Goal: Task Accomplishment & Management: Complete application form

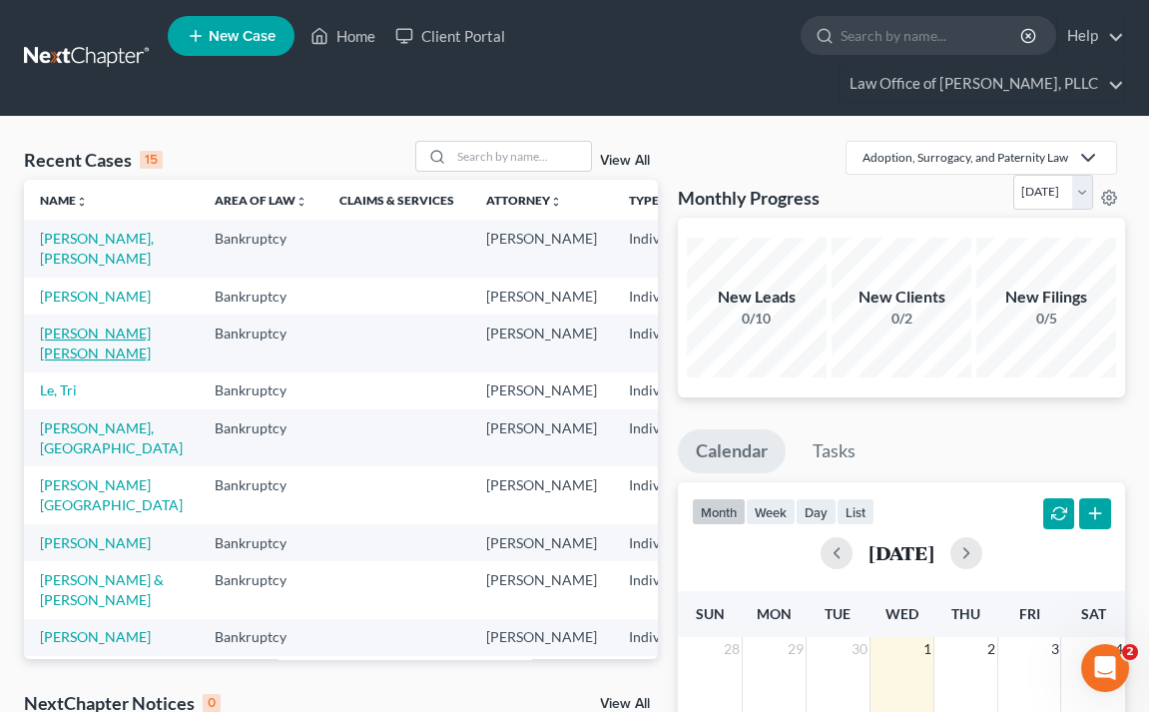
click at [68, 324] on link "[PERSON_NAME] [PERSON_NAME]" at bounding box center [95, 342] width 111 height 37
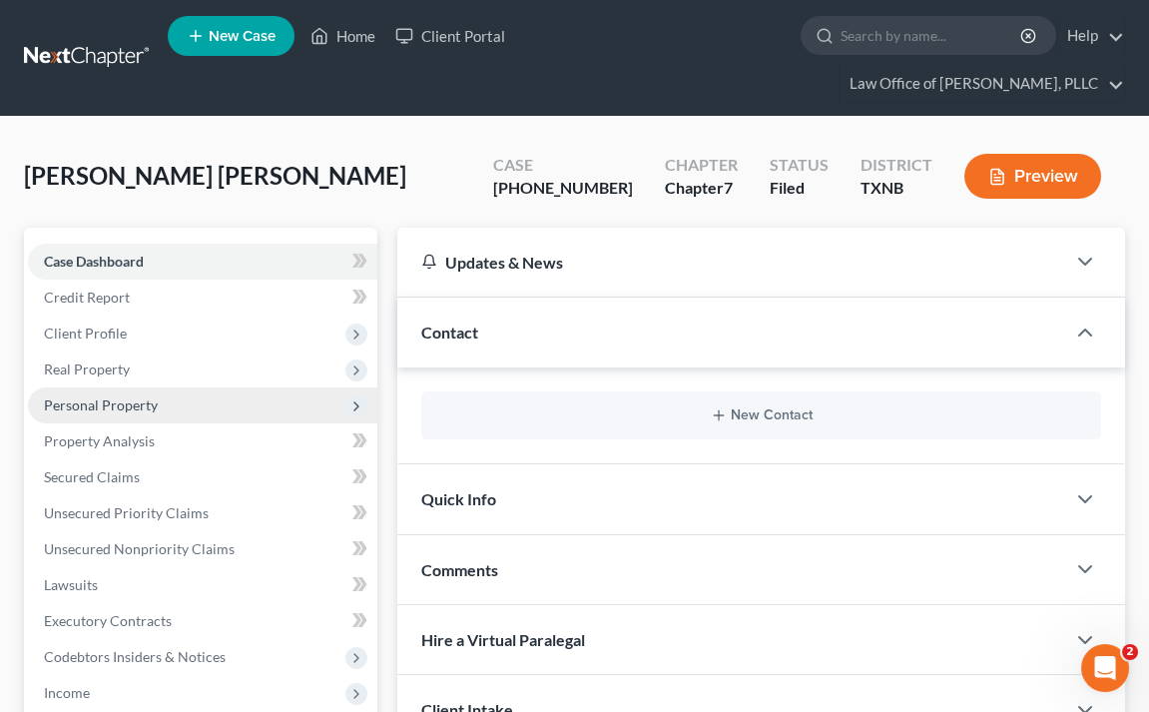
click at [107, 396] on span "Personal Property" at bounding box center [101, 404] width 114 height 17
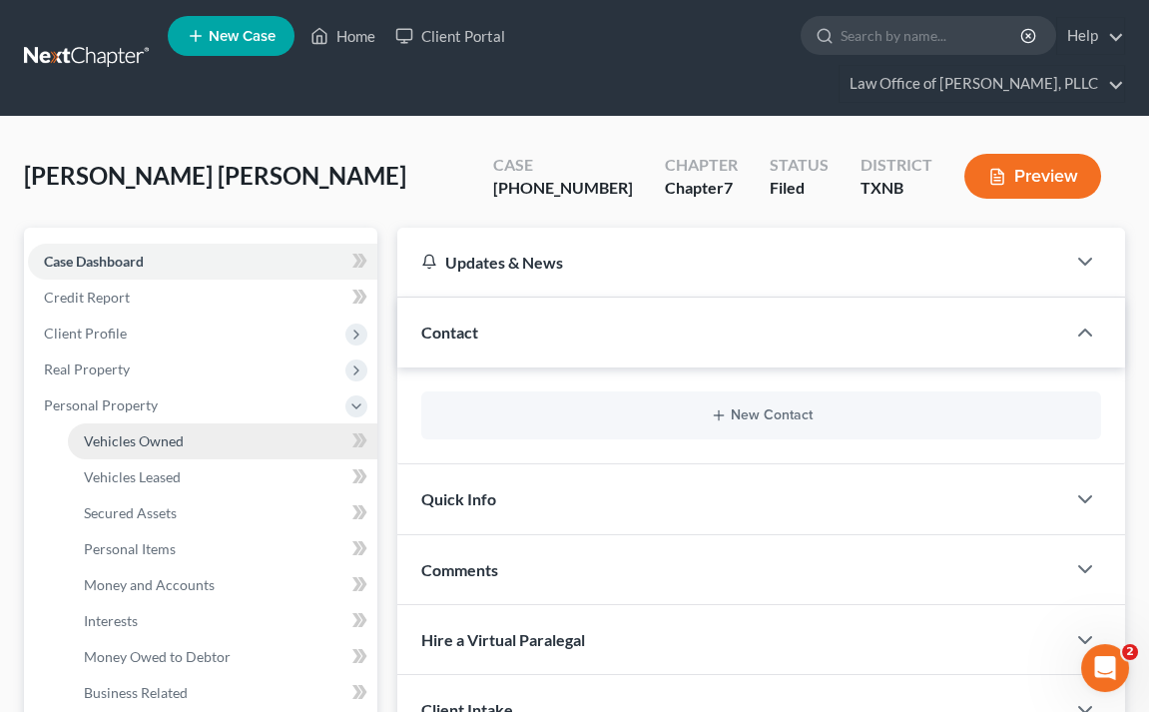
click at [130, 432] on span "Vehicles Owned" at bounding box center [134, 440] width 100 height 17
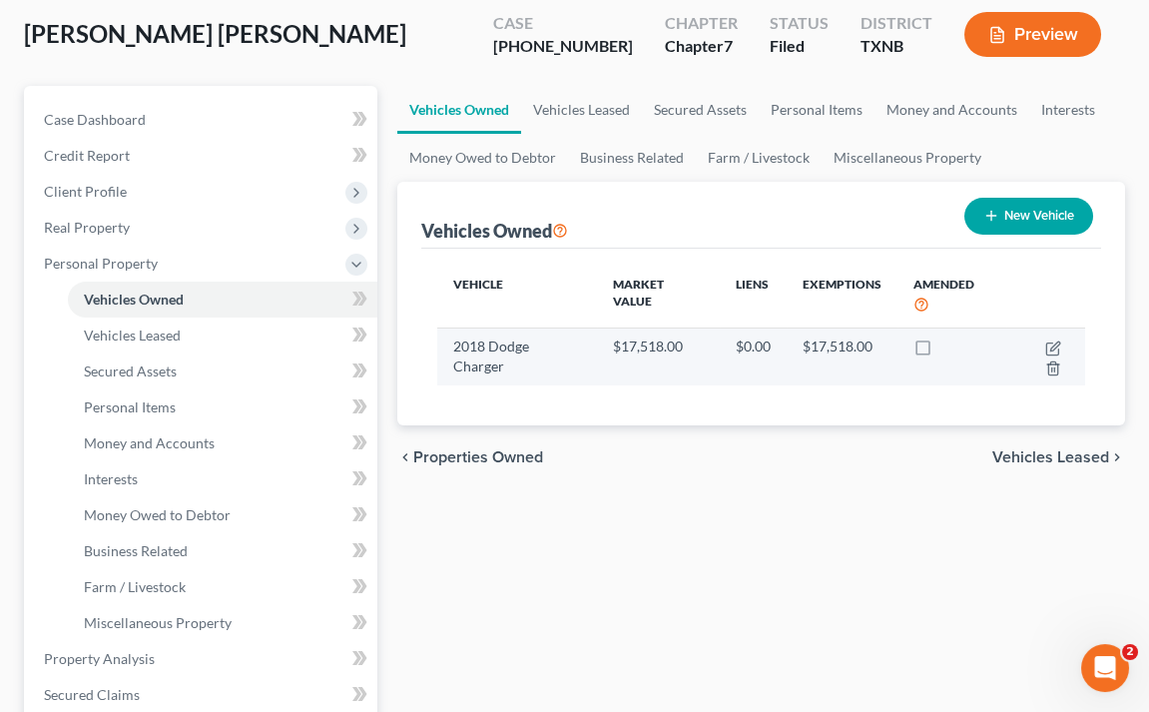
scroll to position [199, 0]
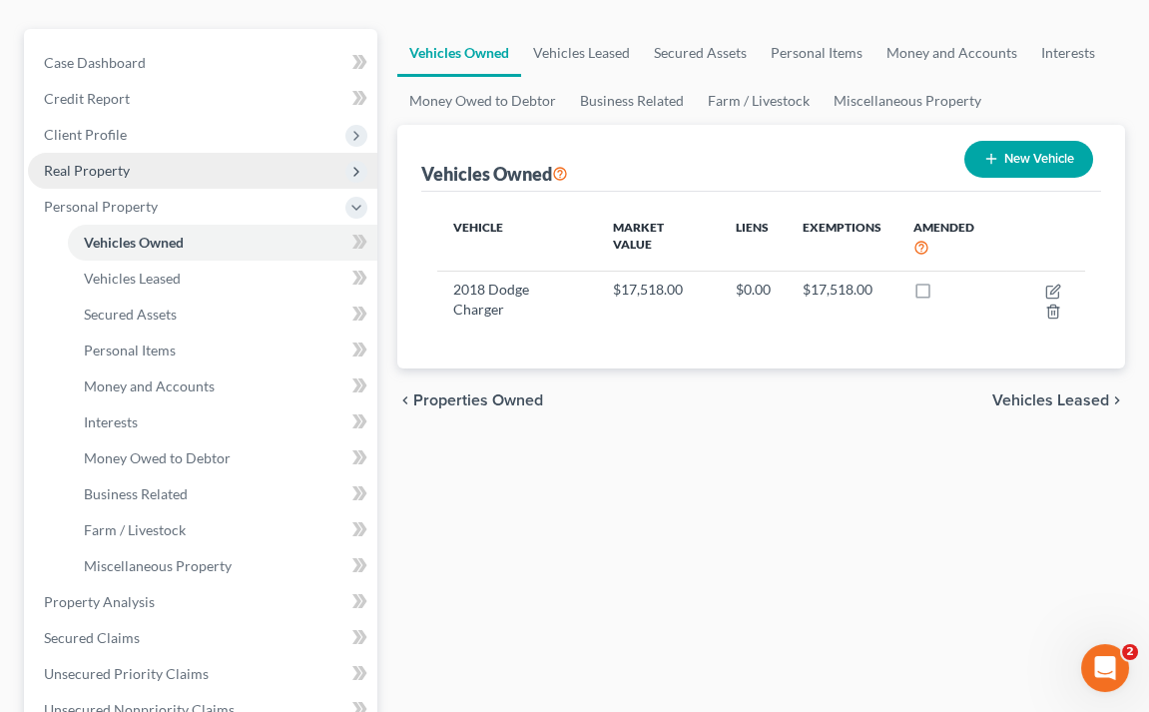
click at [93, 162] on span "Real Property" at bounding box center [87, 170] width 86 height 17
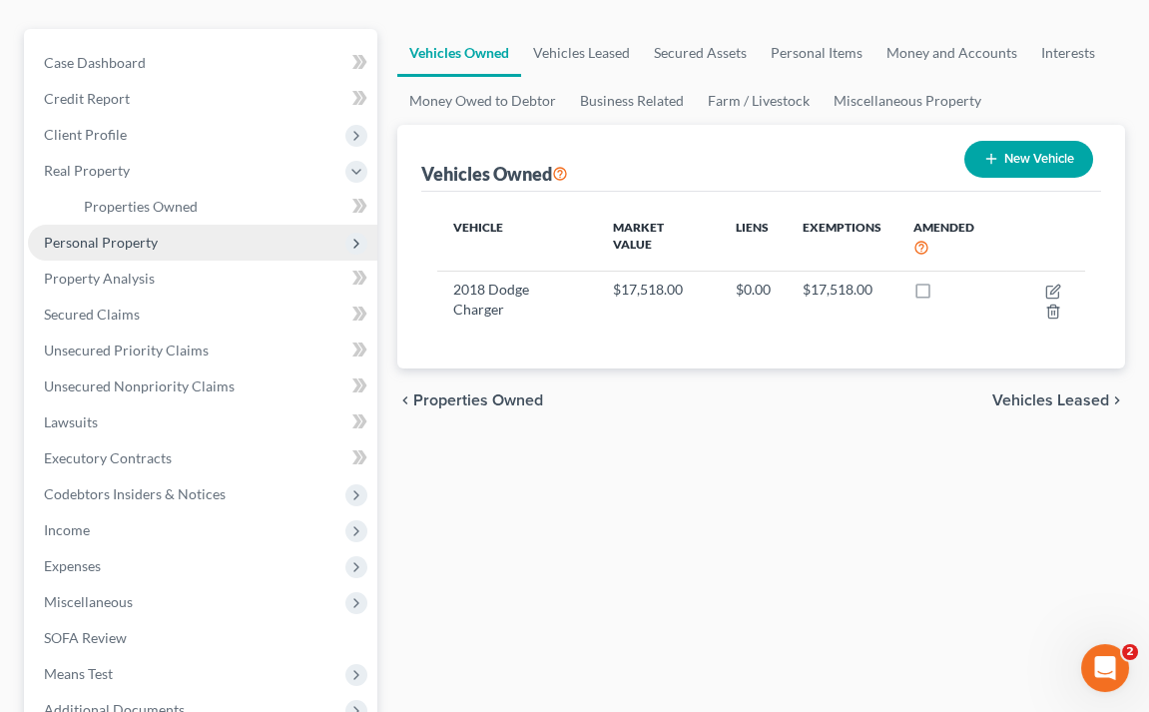
click at [103, 234] on span "Personal Property" at bounding box center [101, 242] width 114 height 17
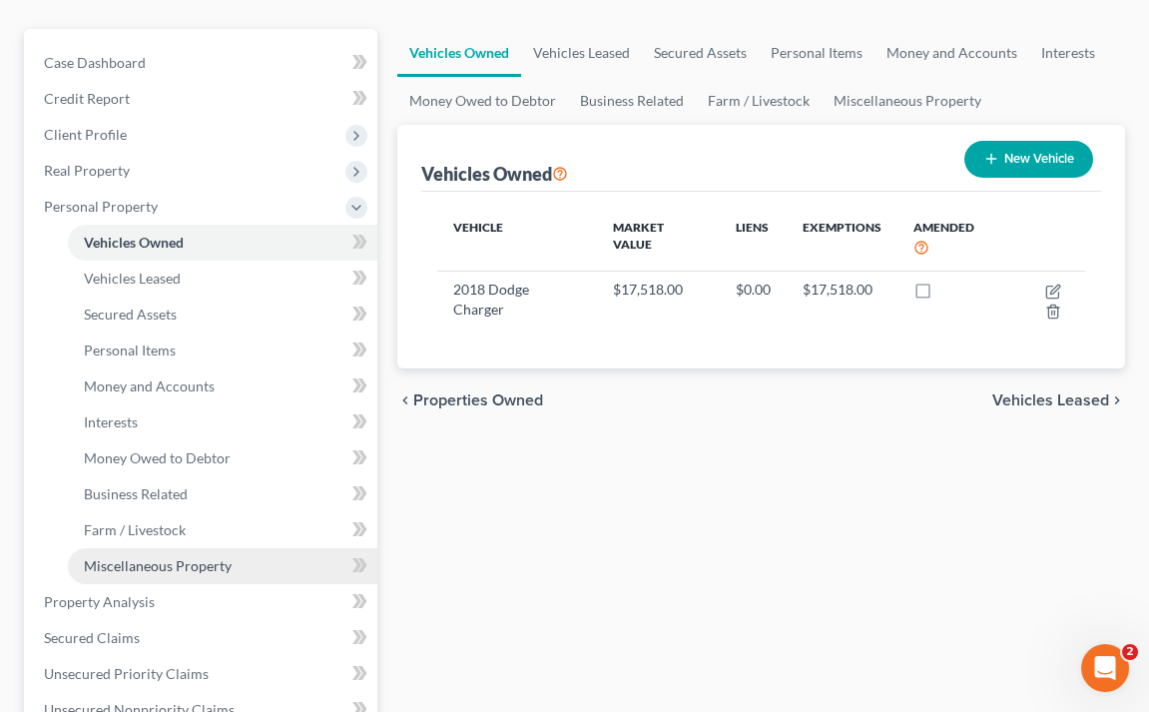
click at [178, 557] on span "Miscellaneous Property" at bounding box center [158, 565] width 148 height 17
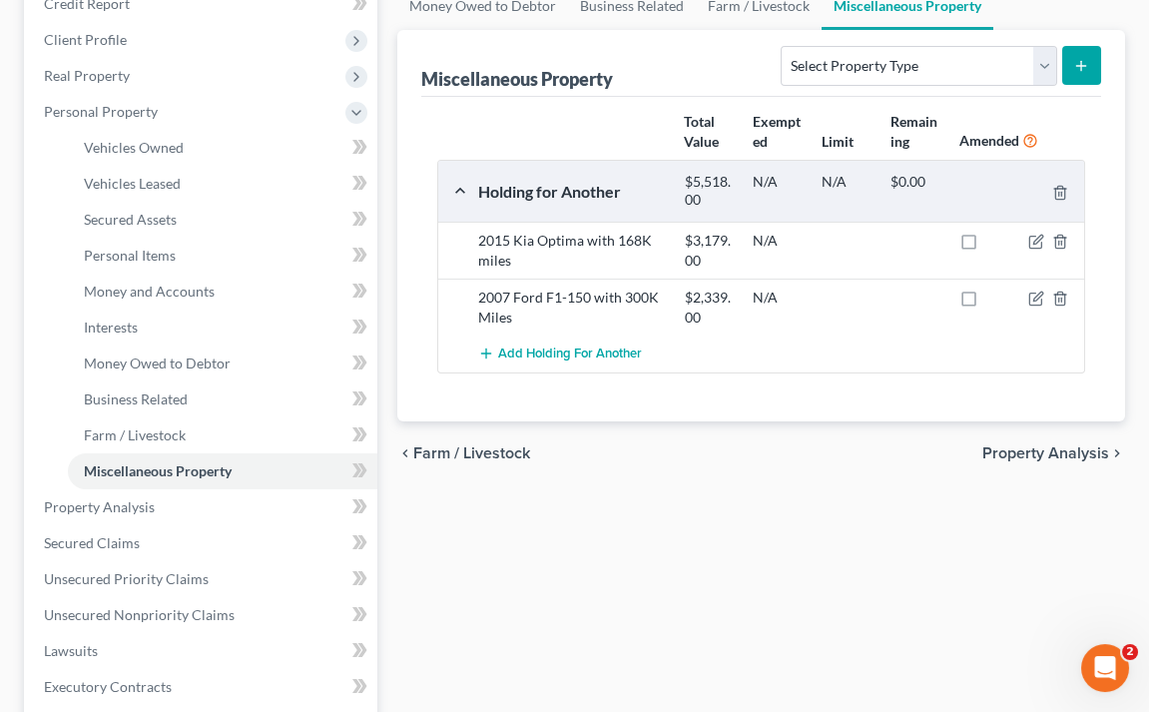
scroll to position [298, 0]
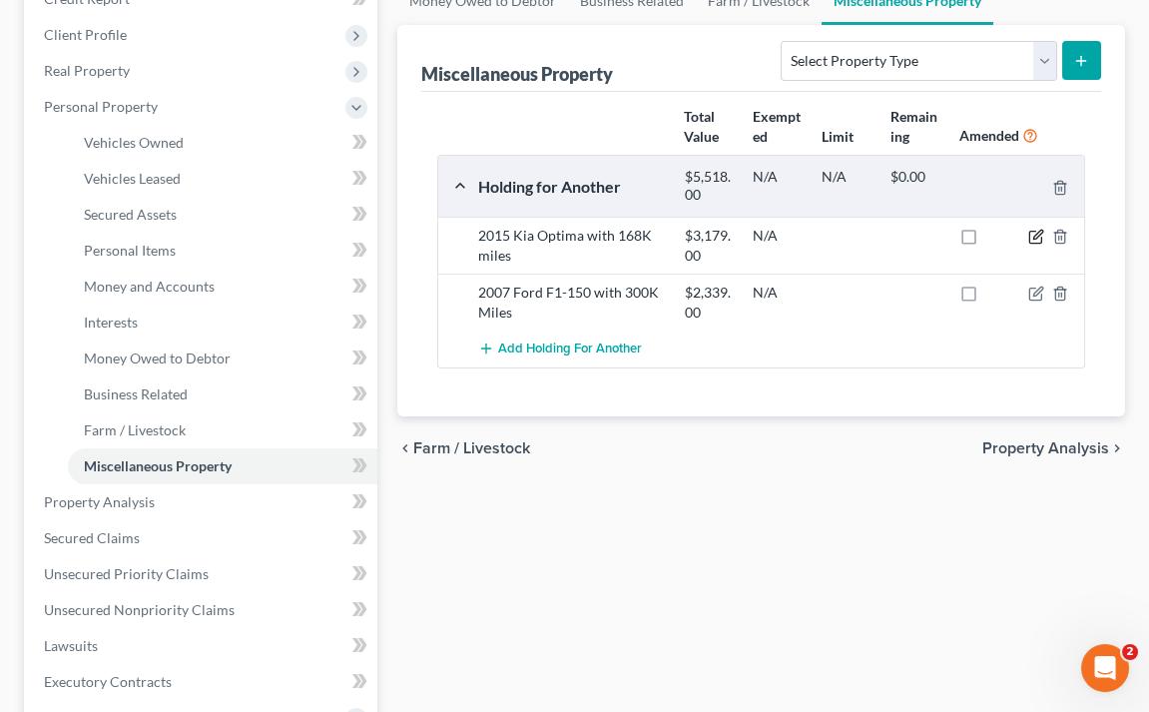
click at [1032, 229] on icon "button" at bounding box center [1036, 237] width 16 height 16
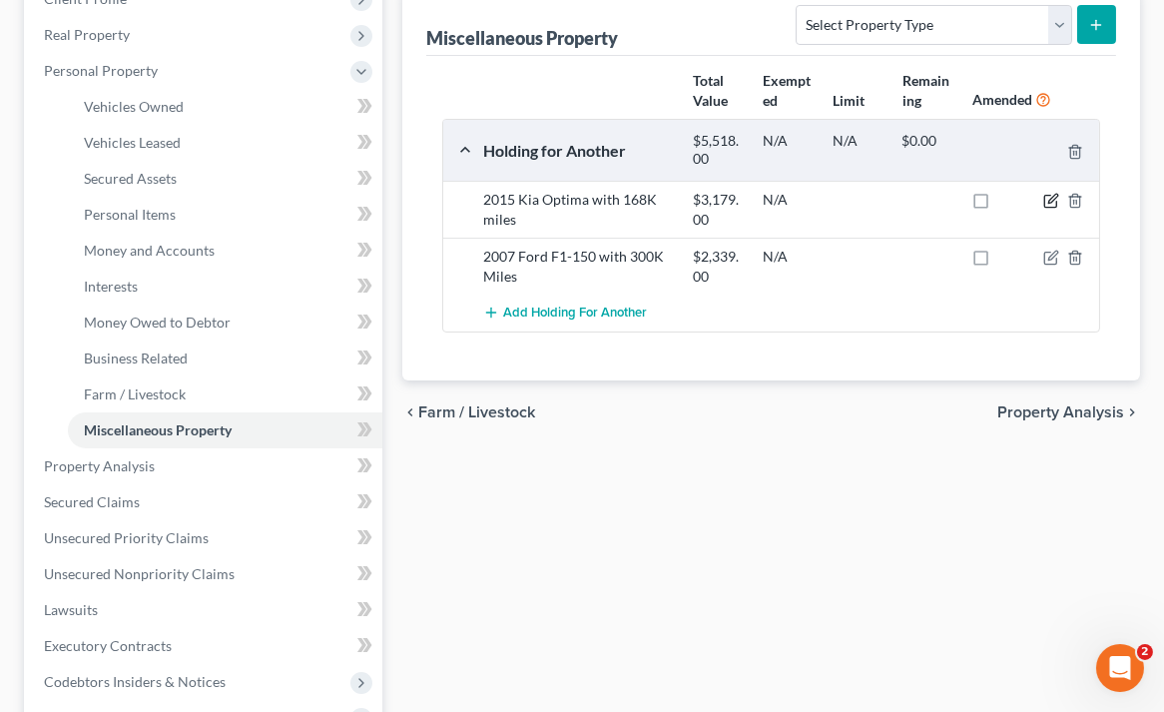
select select "45"
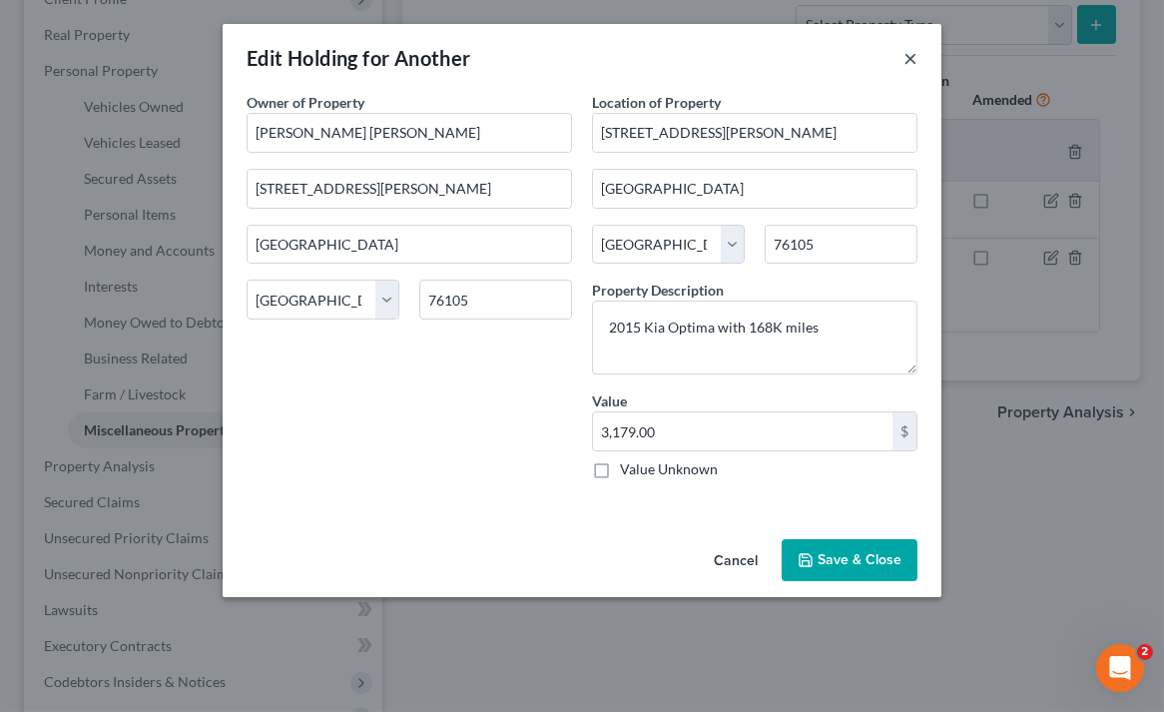
click at [913, 59] on button "×" at bounding box center [910, 58] width 14 height 24
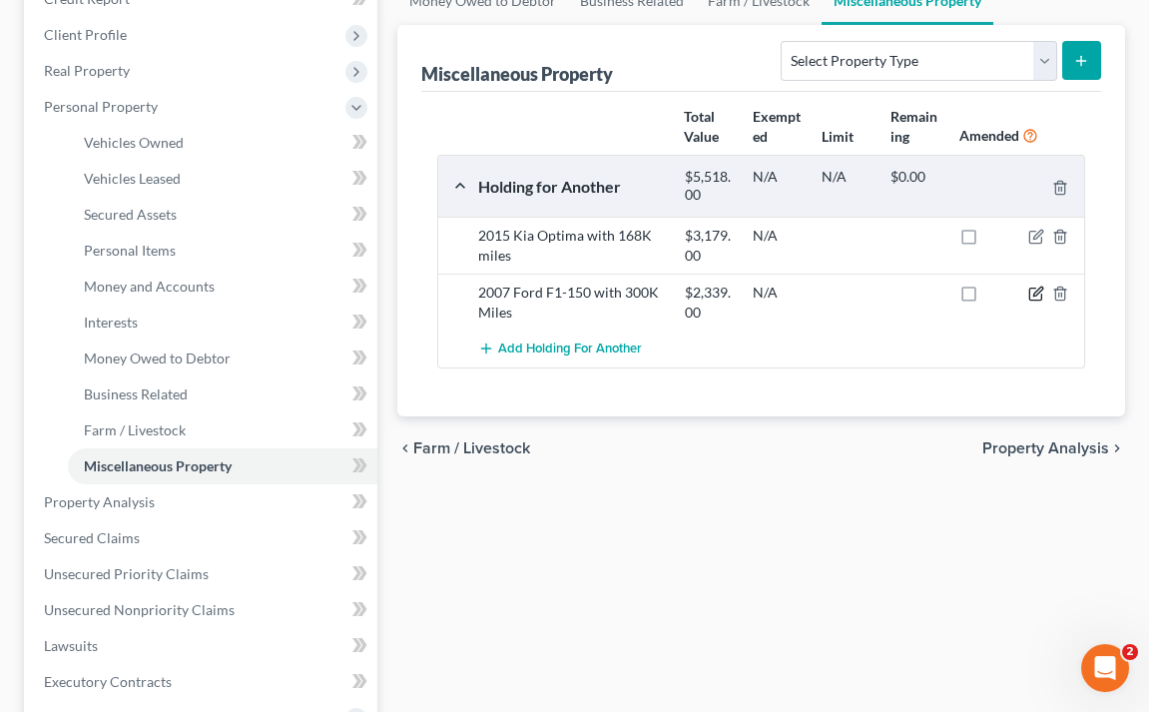
click at [1034, 288] on icon "button" at bounding box center [1035, 294] width 12 height 12
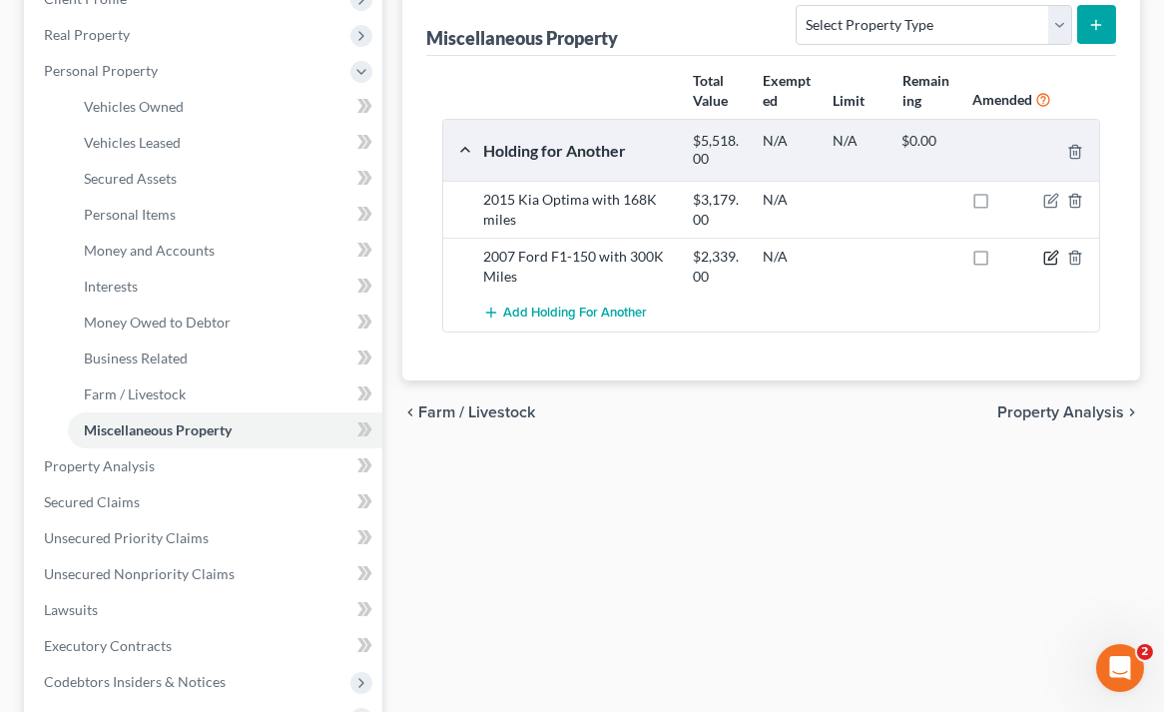
select select "45"
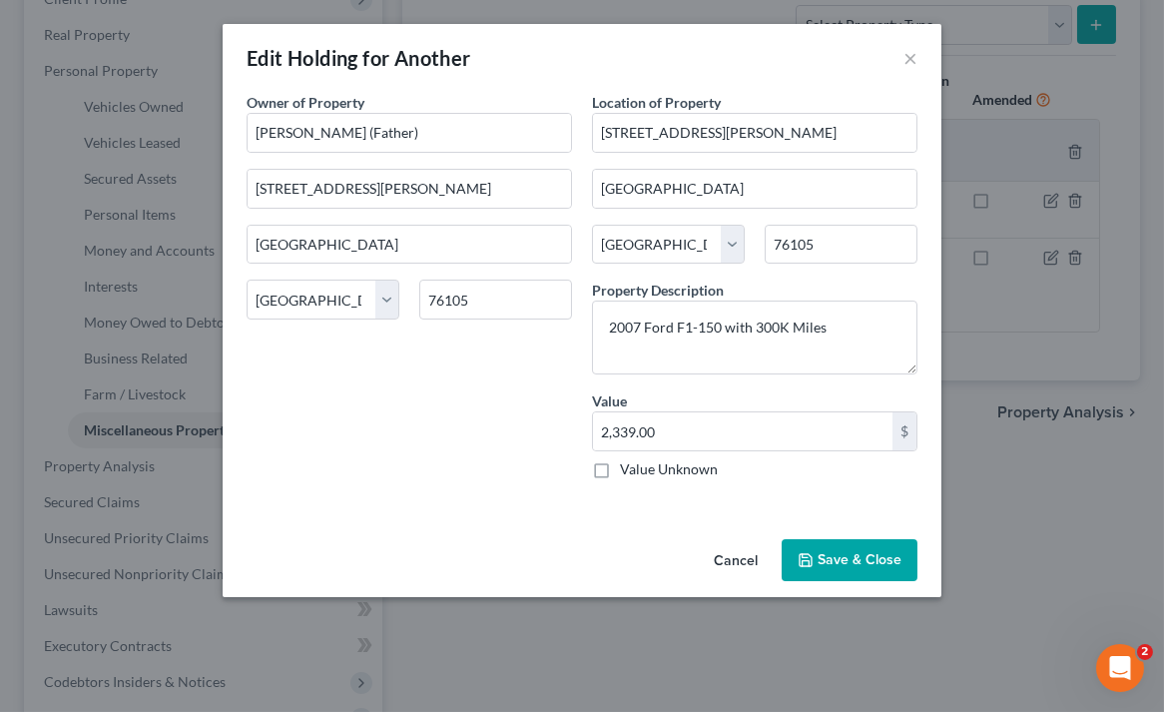
click at [735, 559] on button "Cancel" at bounding box center [736, 561] width 76 height 40
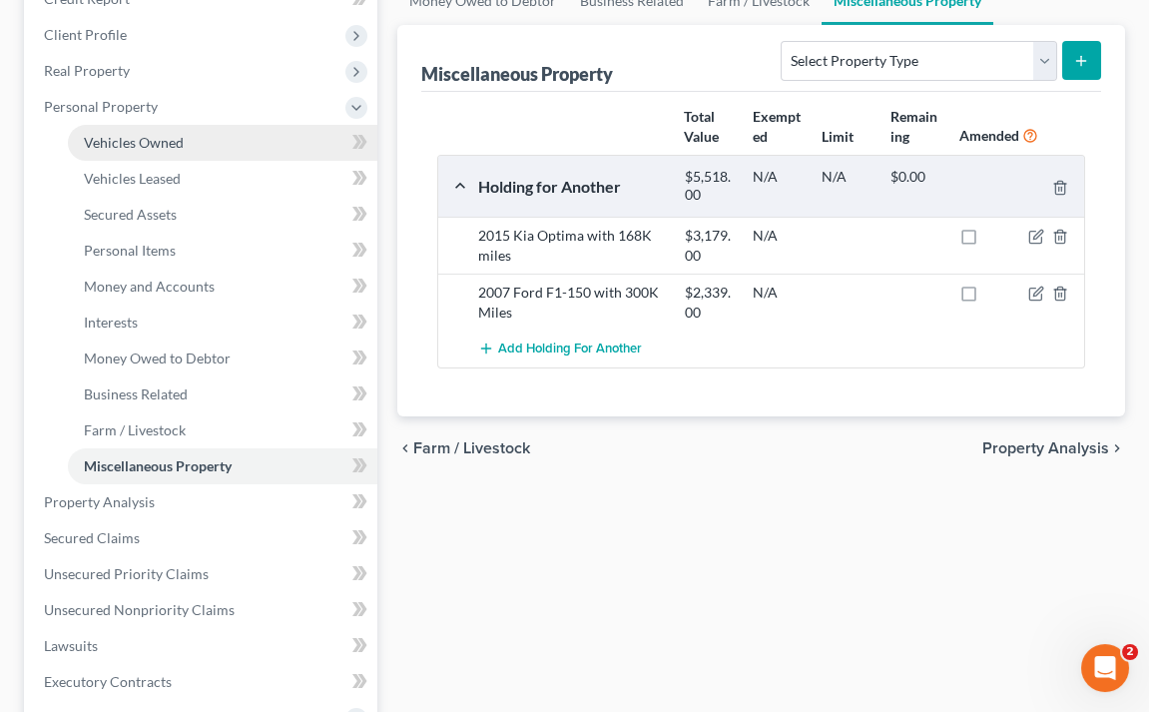
click at [142, 134] on span "Vehicles Owned" at bounding box center [134, 142] width 100 height 17
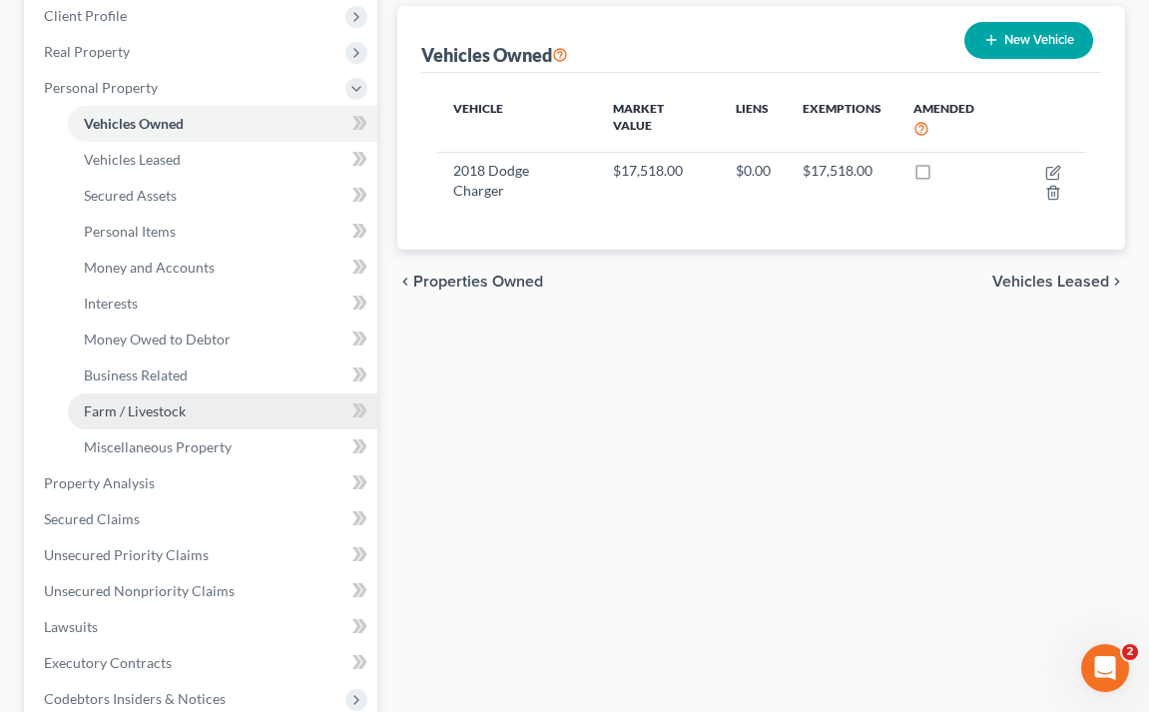
scroll to position [314, 0]
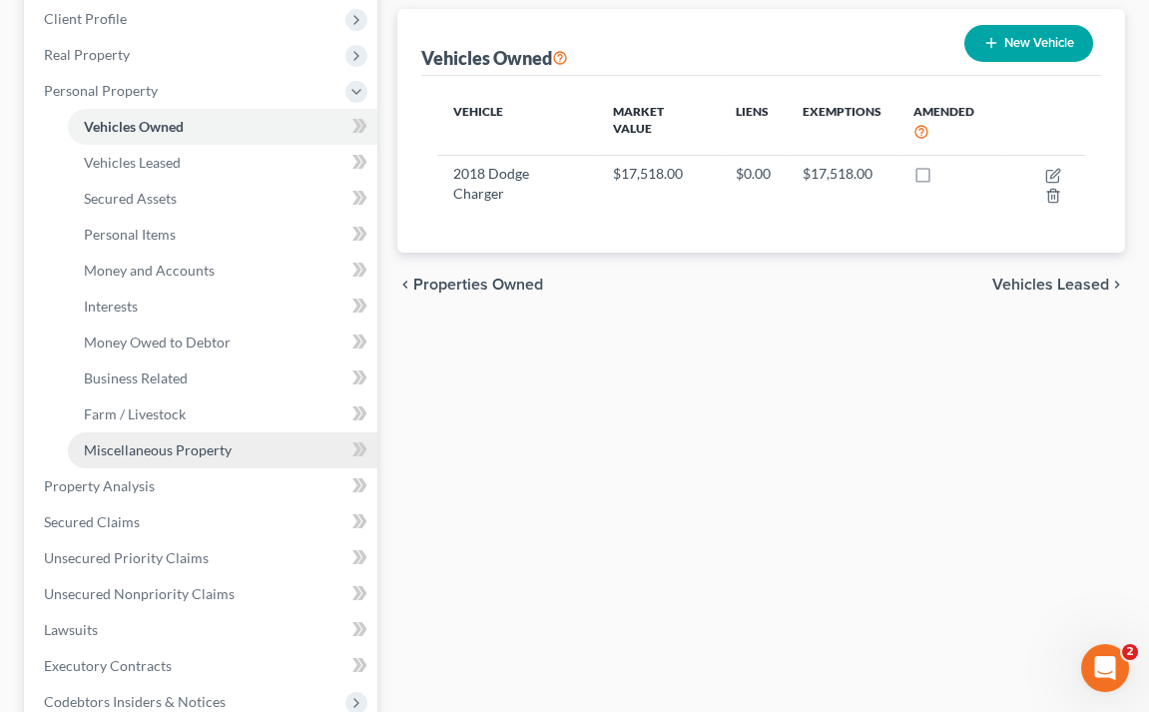
click at [158, 441] on span "Miscellaneous Property" at bounding box center [158, 449] width 148 height 17
